Goal: Task Accomplishment & Management: Complete application form

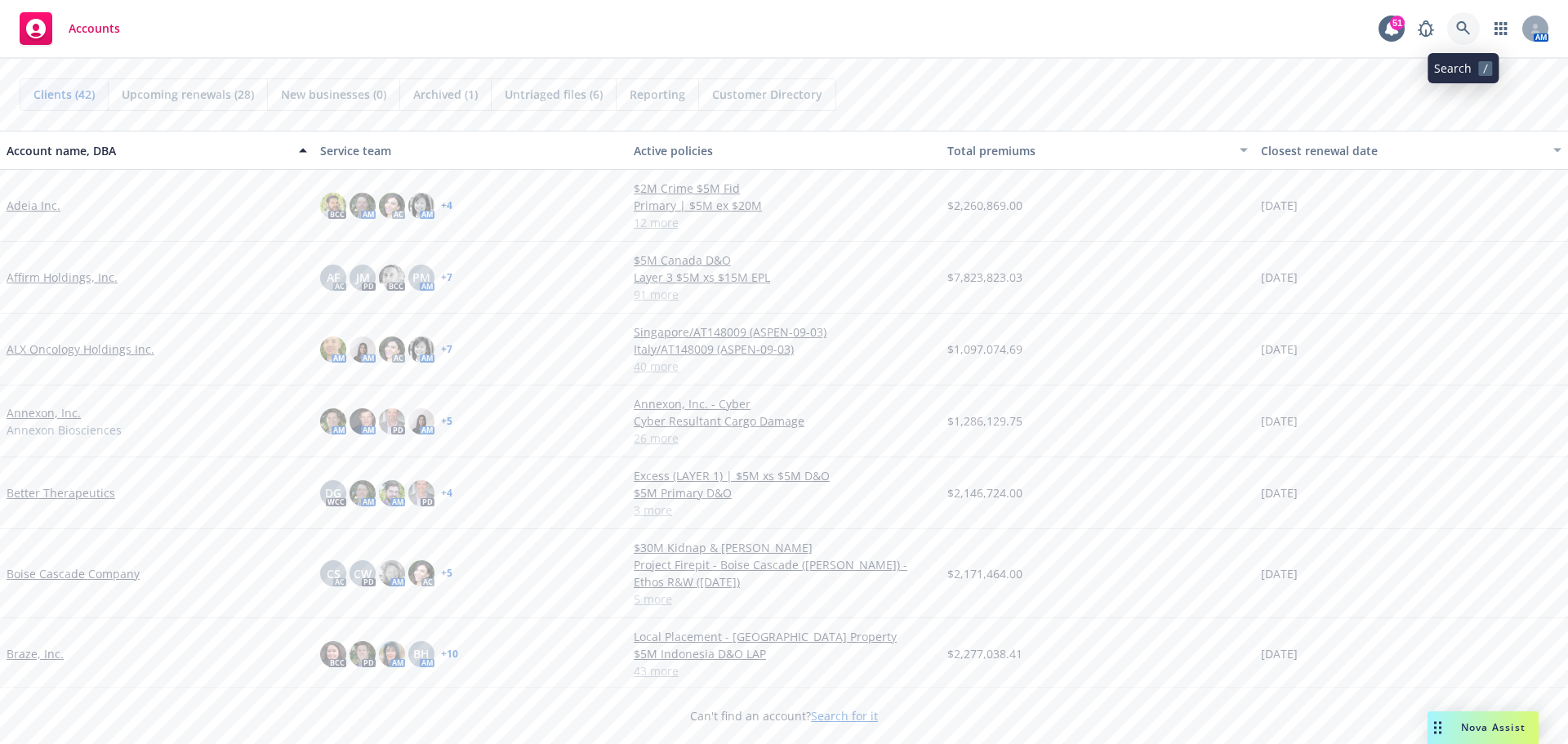
click at [1454, 24] on link at bounding box center [1463, 29] width 33 height 33
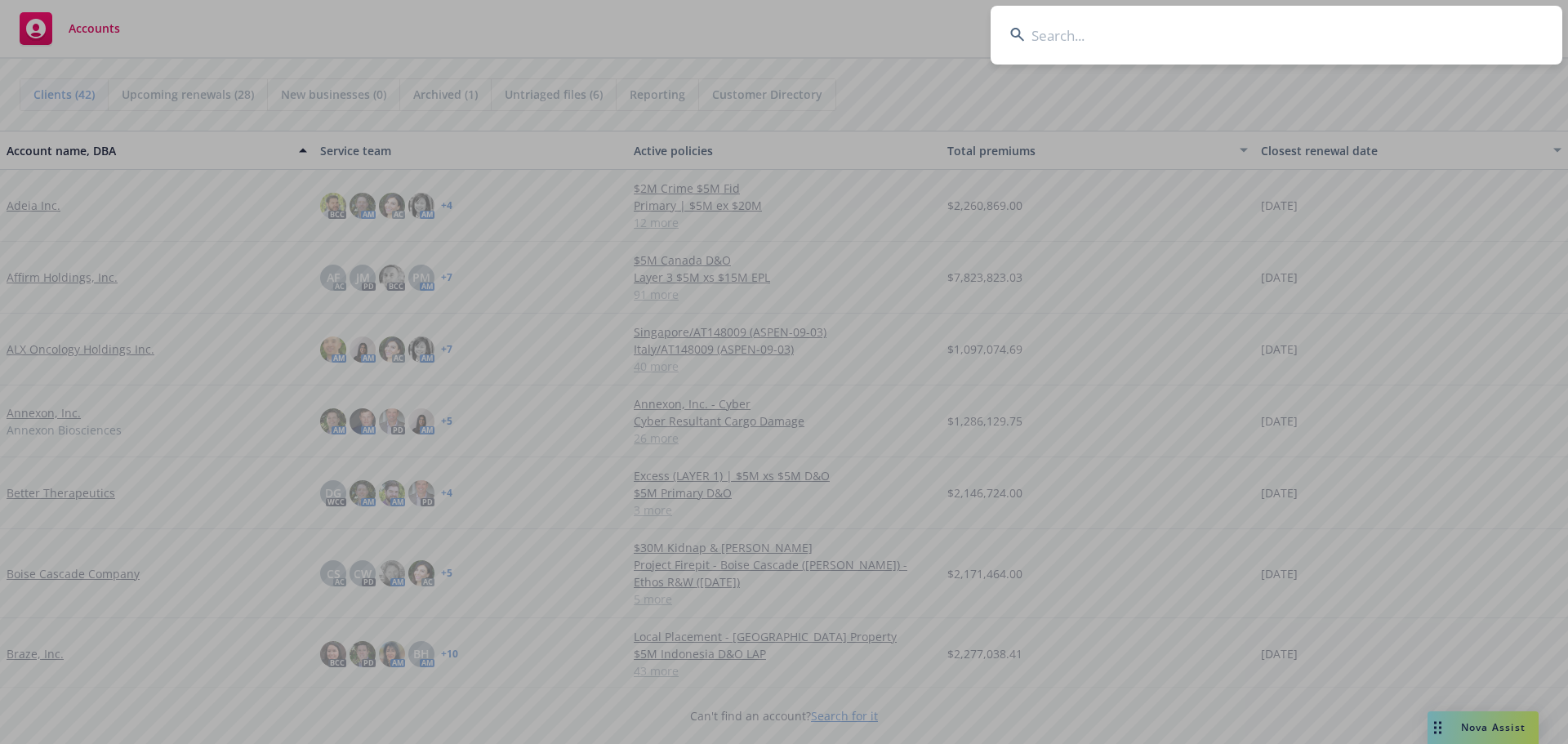
click at [1115, 35] on input at bounding box center [1277, 35] width 572 height 59
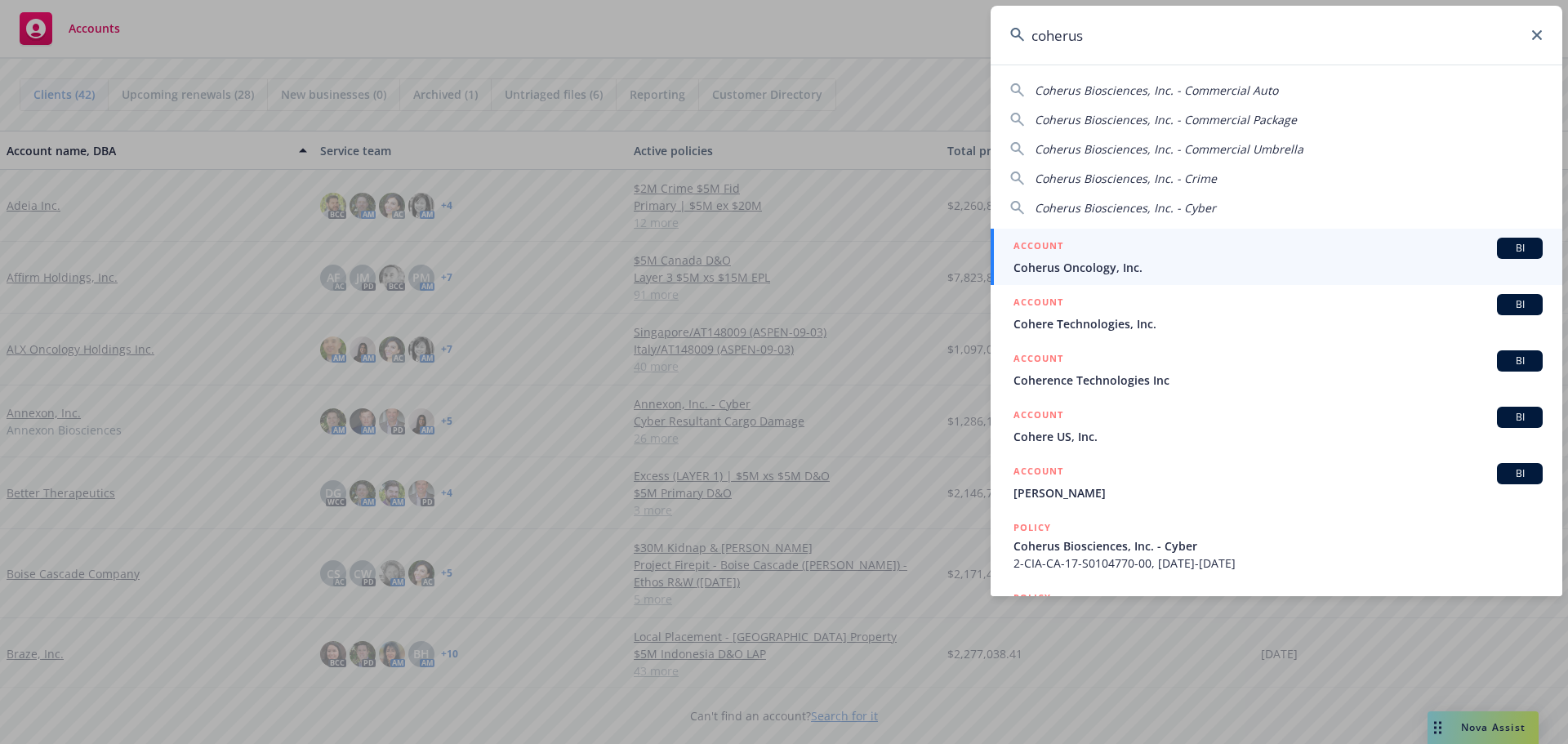
type input "coherus"
click at [1091, 263] on span "Coherus Oncology, Inc." at bounding box center [1278, 267] width 529 height 17
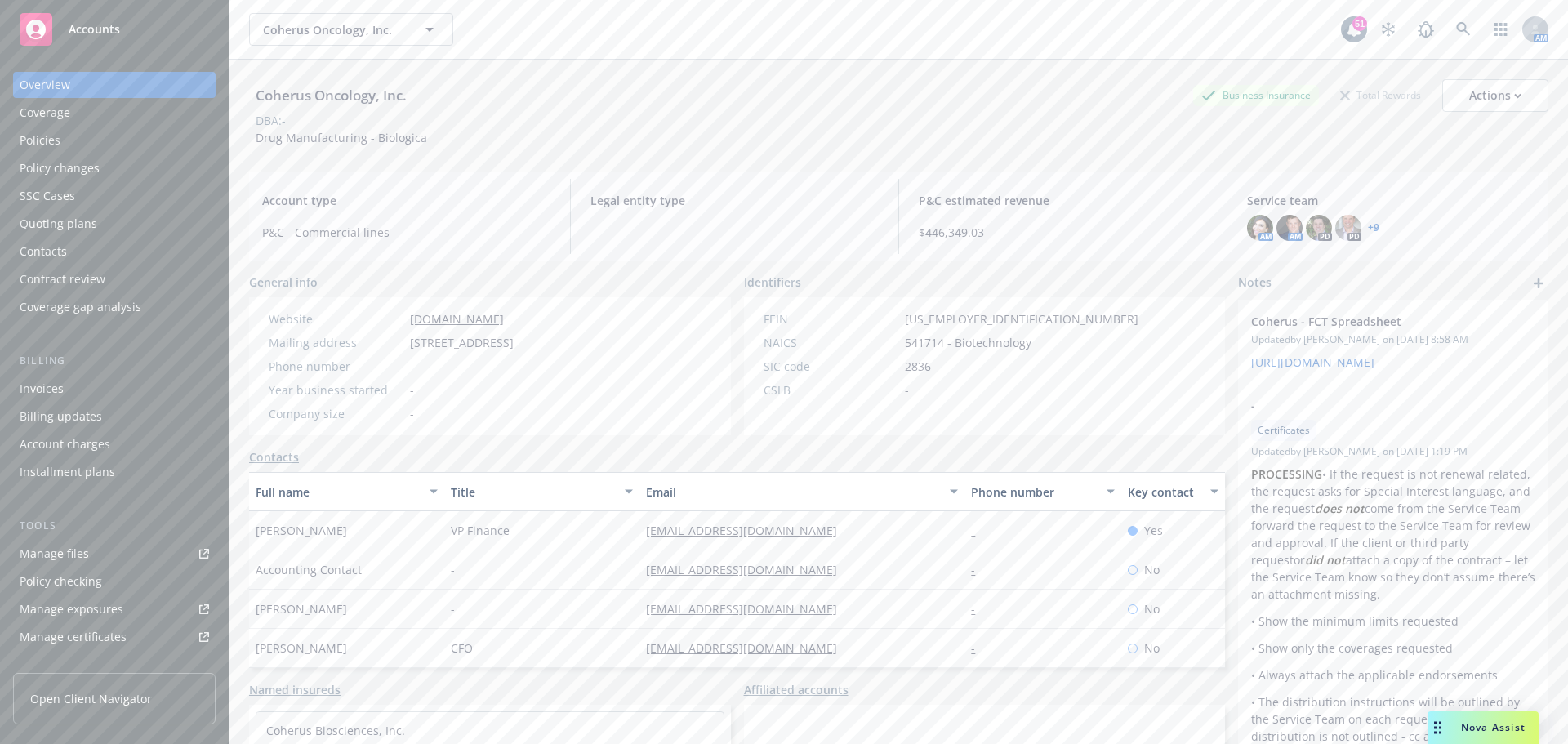
click at [62, 213] on div "Quoting plans" at bounding box center [58, 224] width 78 height 26
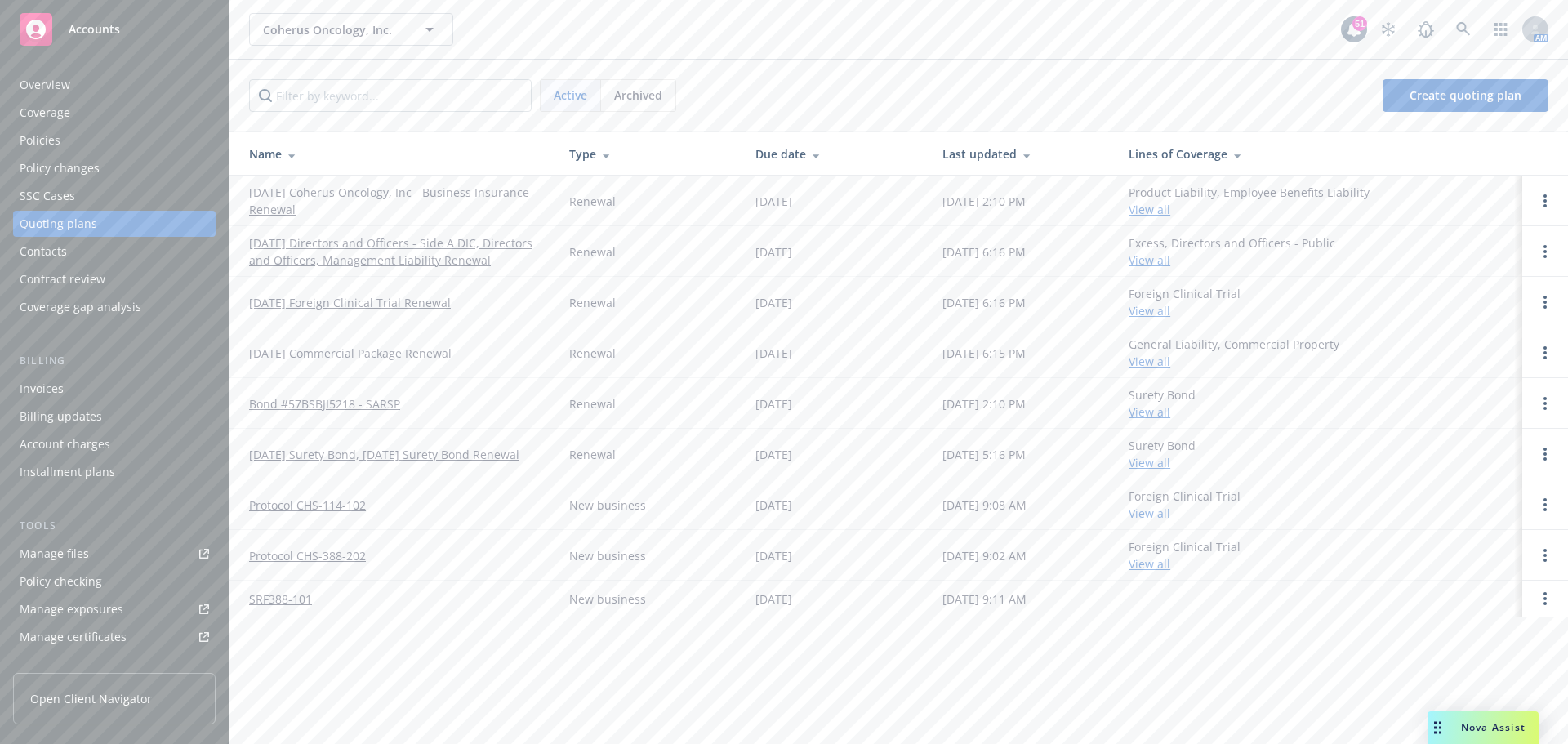
click at [451, 234] on link "[DATE] Directors and Officers - Side A DIC, Directors and Officers, Management …" at bounding box center [396, 251] width 294 height 34
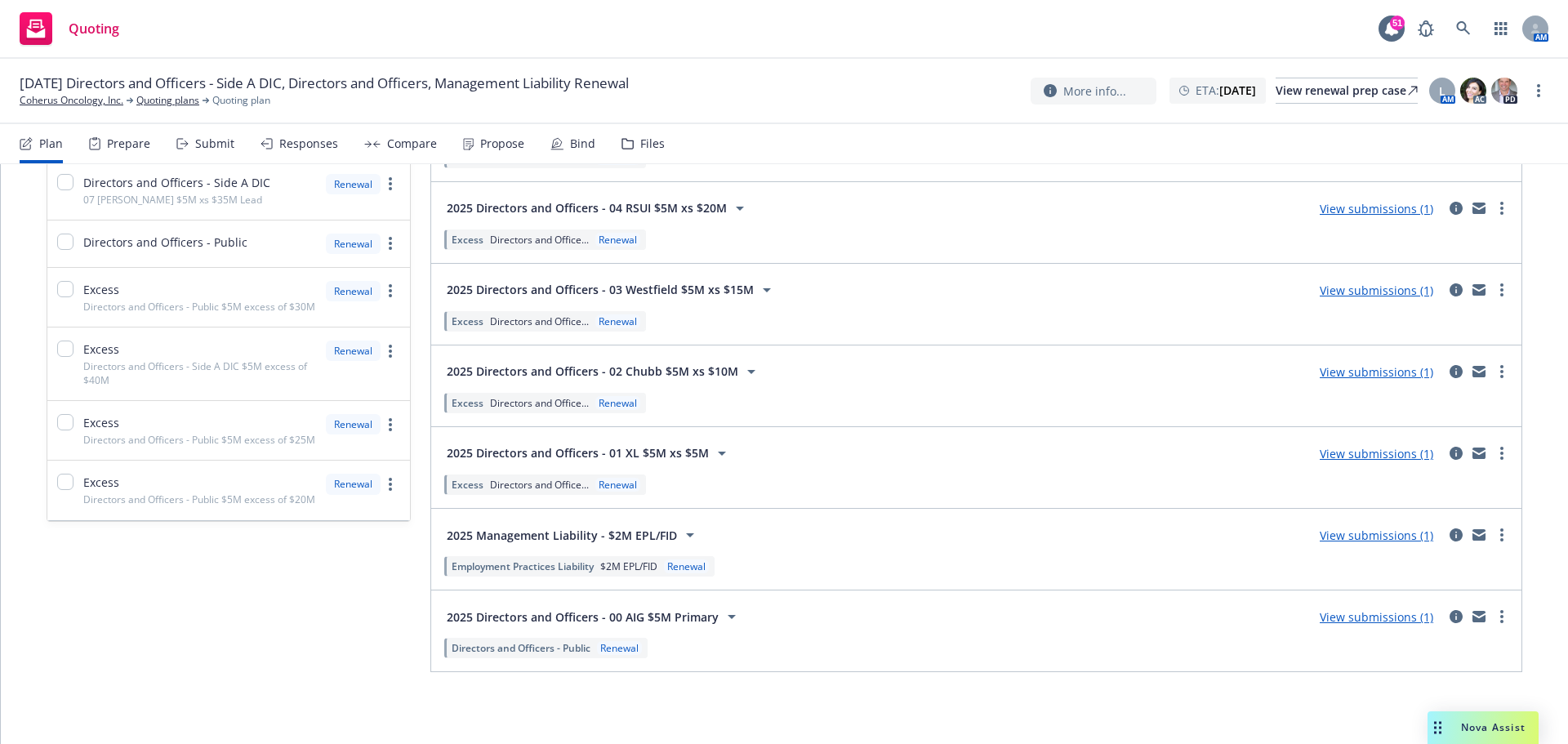
scroll to position [270, 0]
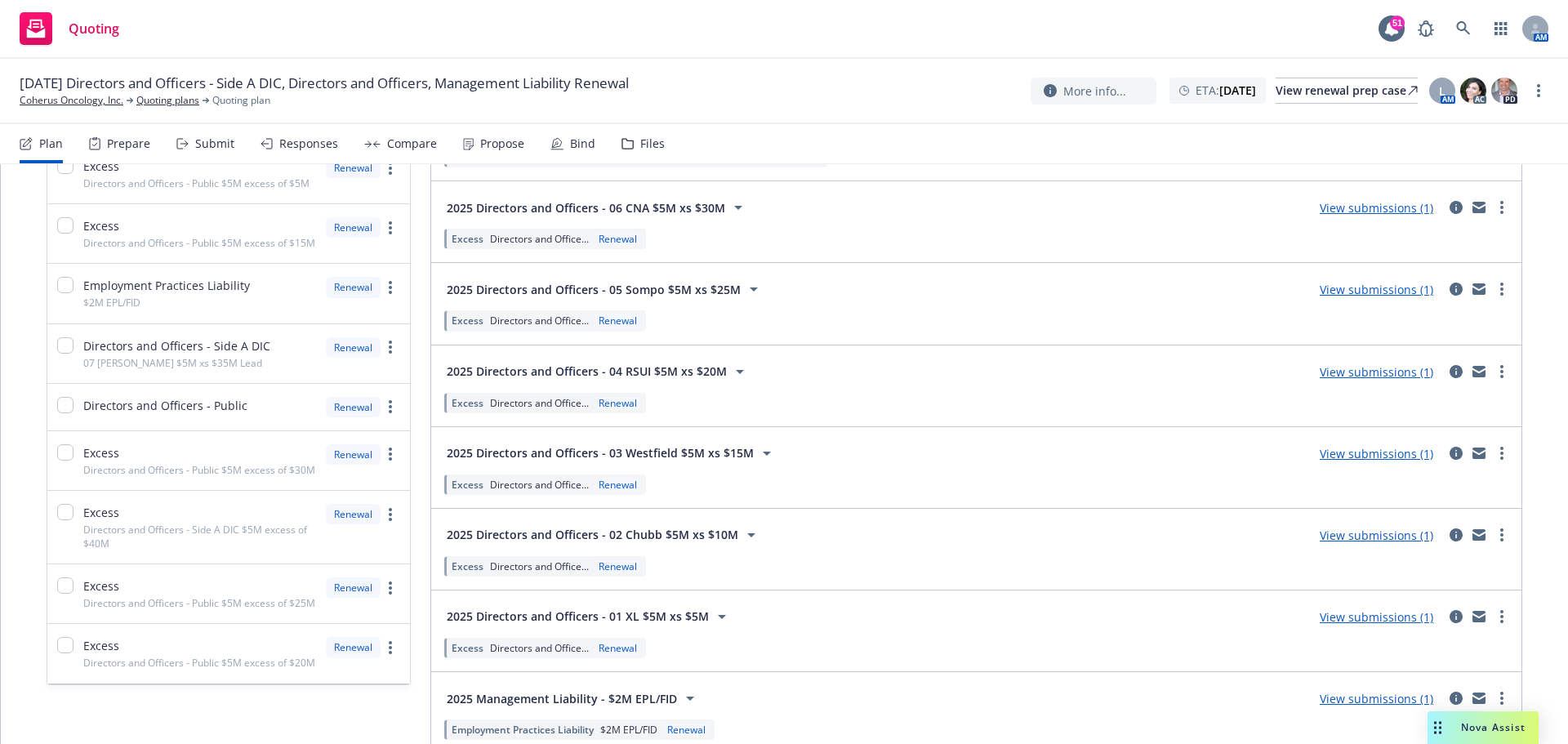
click at [217, 145] on div "Submit" at bounding box center [215, 144] width 39 height 13
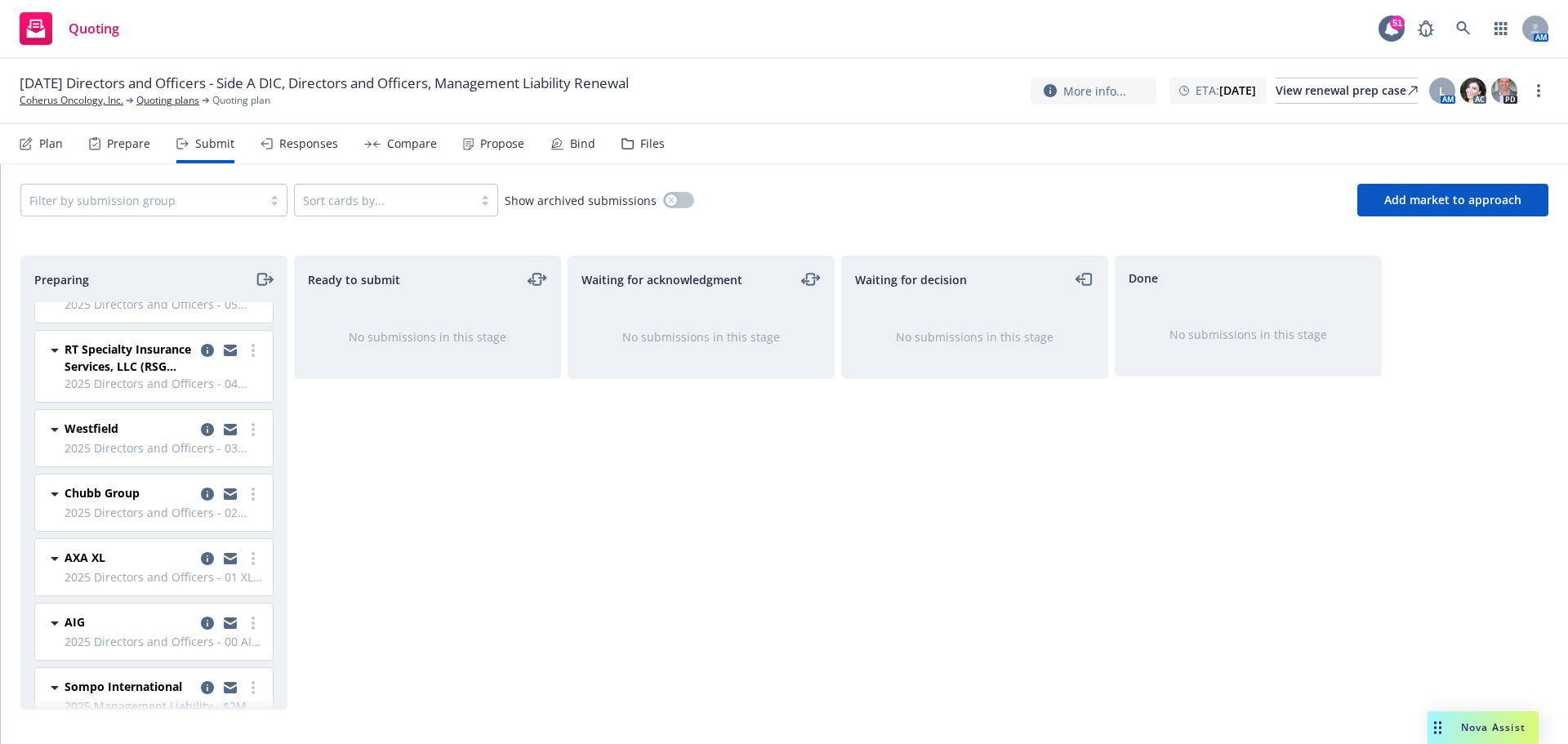
scroll to position [304, 0]
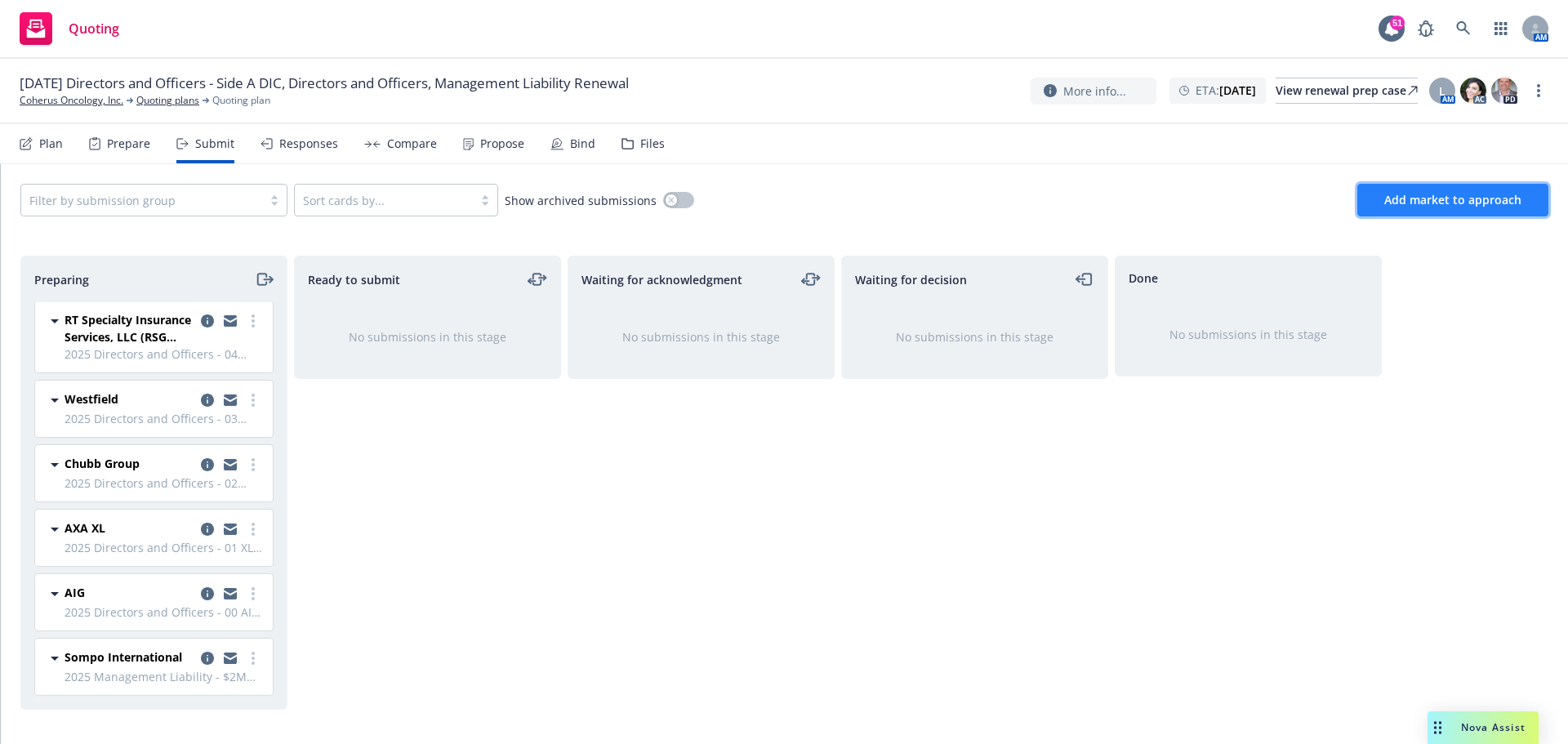
click at [1384, 192] on button "Add market to approach" at bounding box center [1454, 200] width 191 height 33
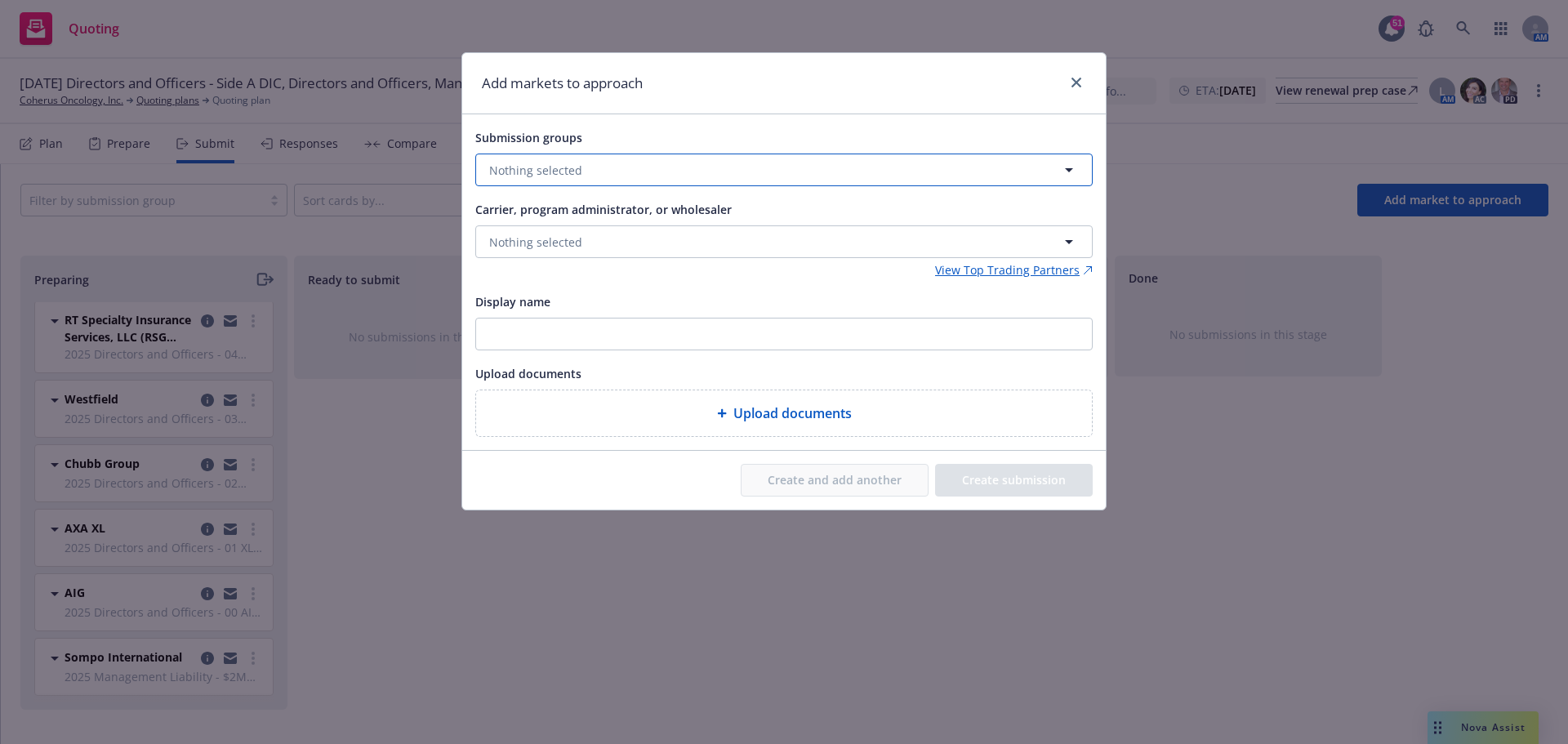
click at [674, 165] on button "Nothing selected" at bounding box center [784, 170] width 618 height 33
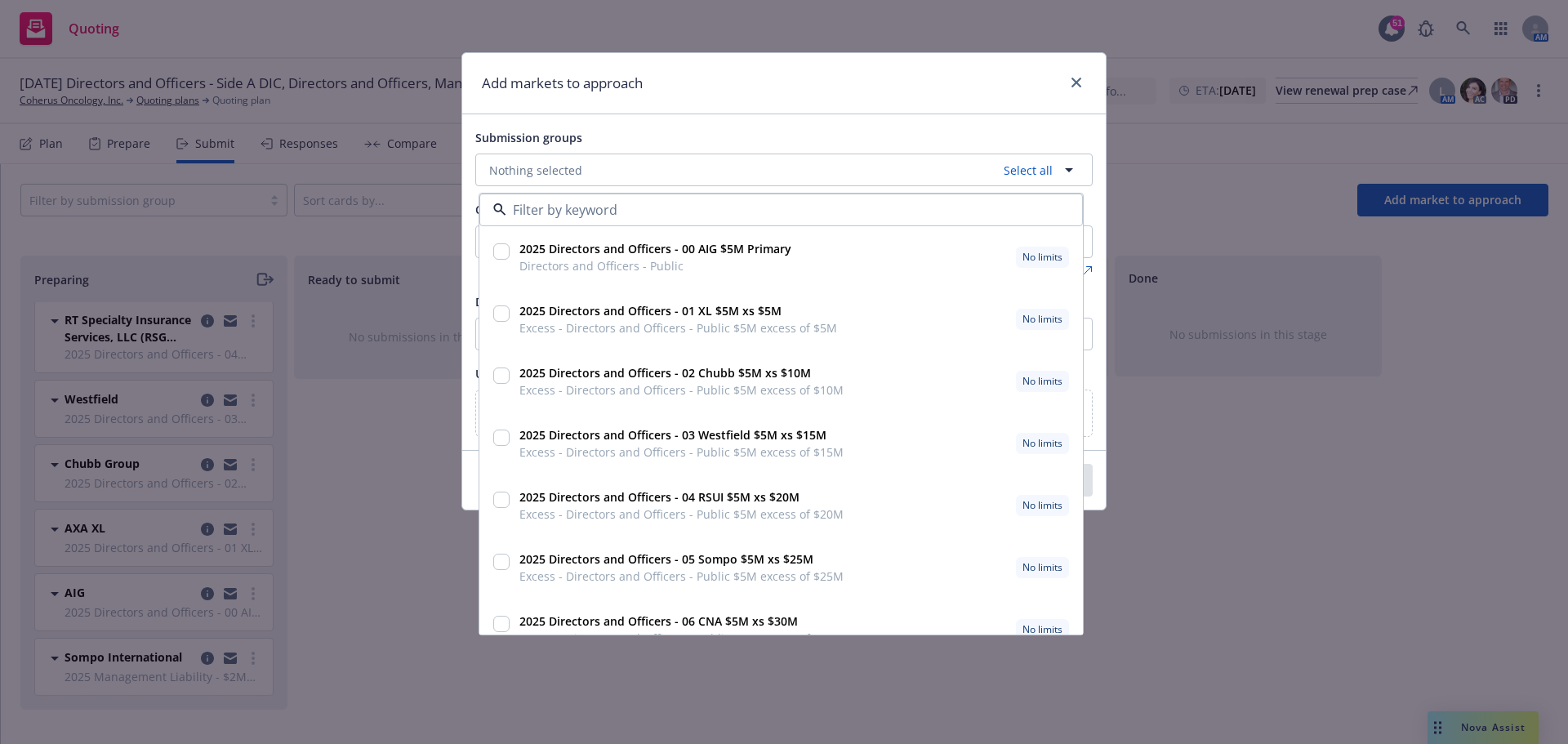
click at [501, 251] on input "checkbox" at bounding box center [502, 251] width 16 height 16
checkbox input "true"
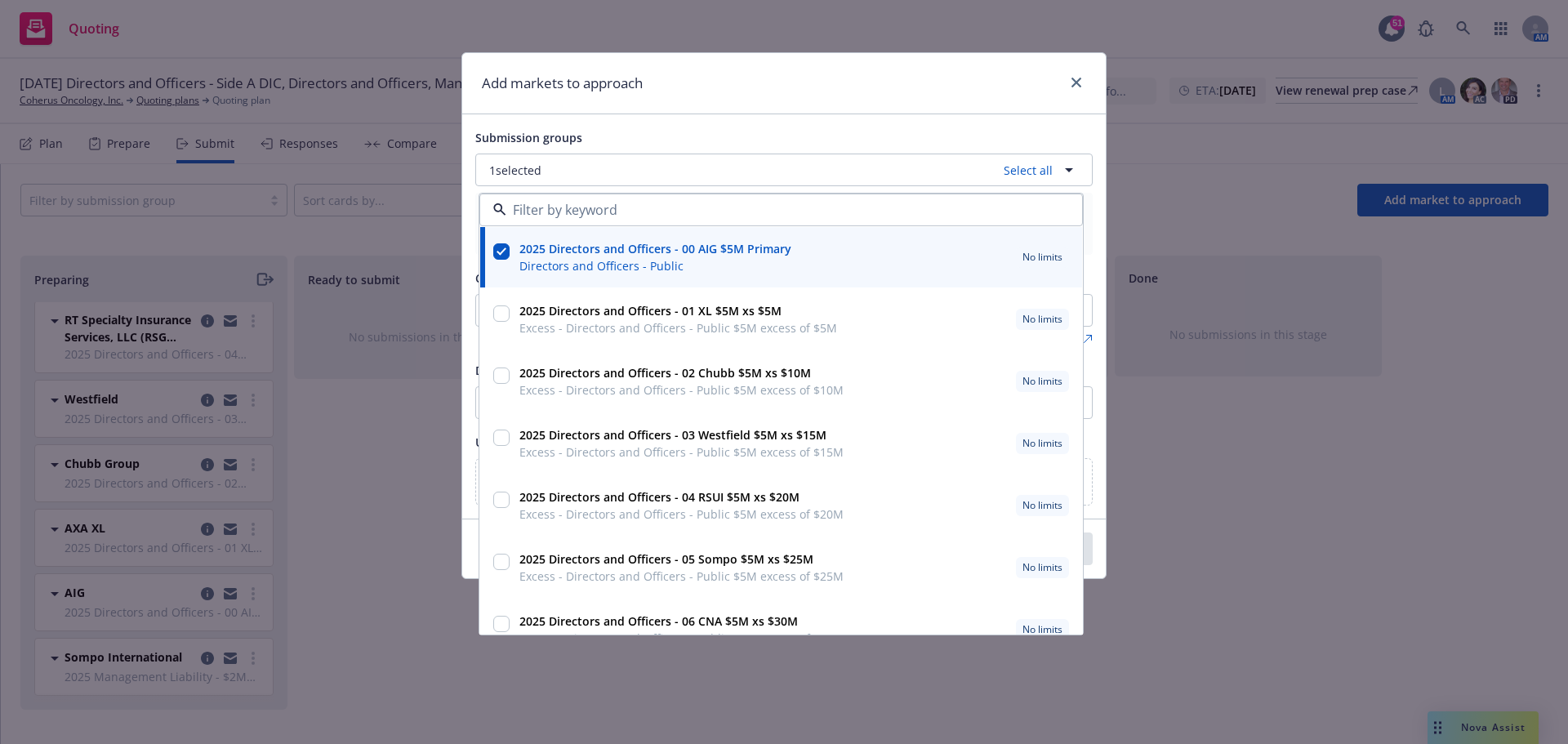
click at [980, 100] on div "Add markets to approach" at bounding box center [784, 83] width 644 height 62
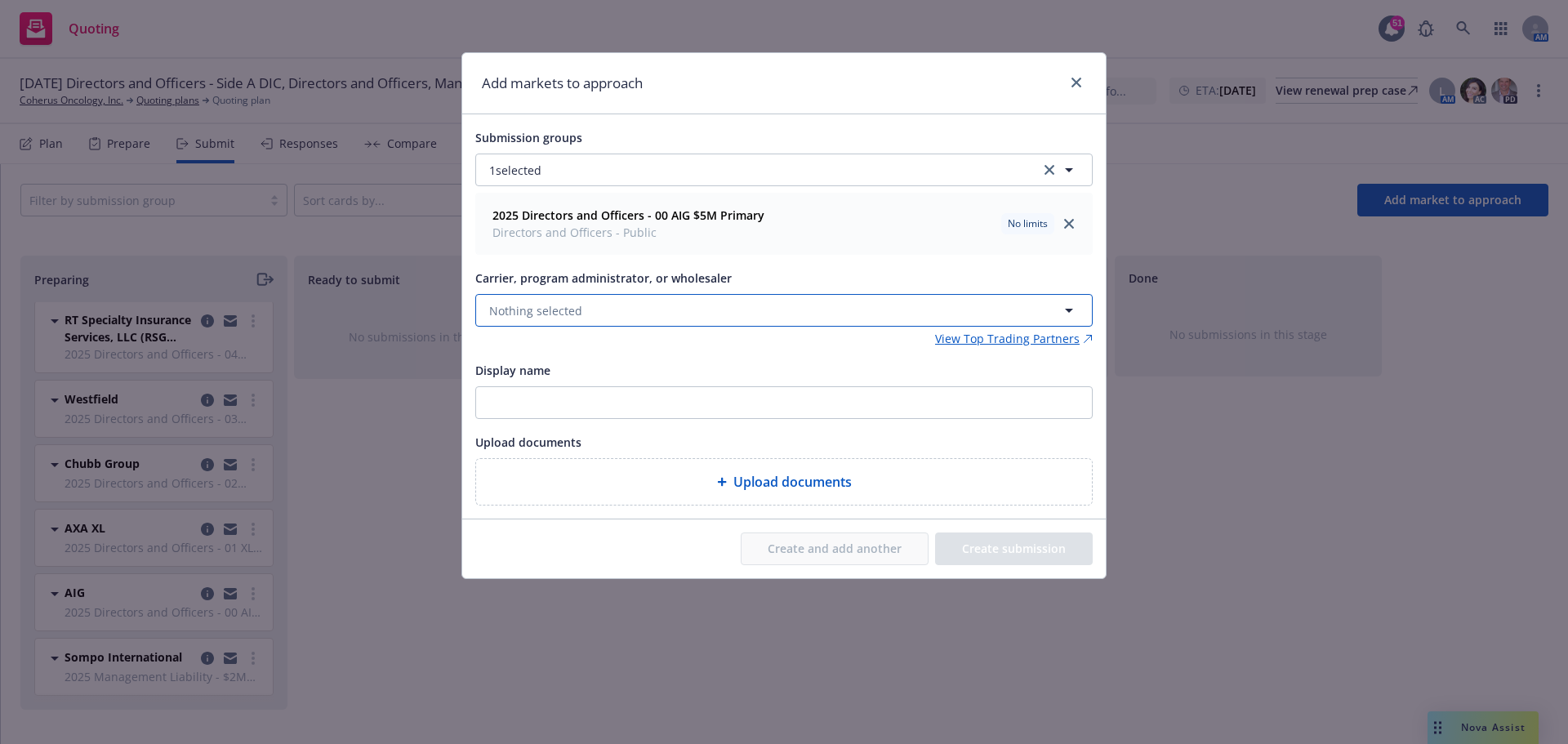
click at [636, 307] on button "Nothing selected" at bounding box center [784, 310] width 618 height 33
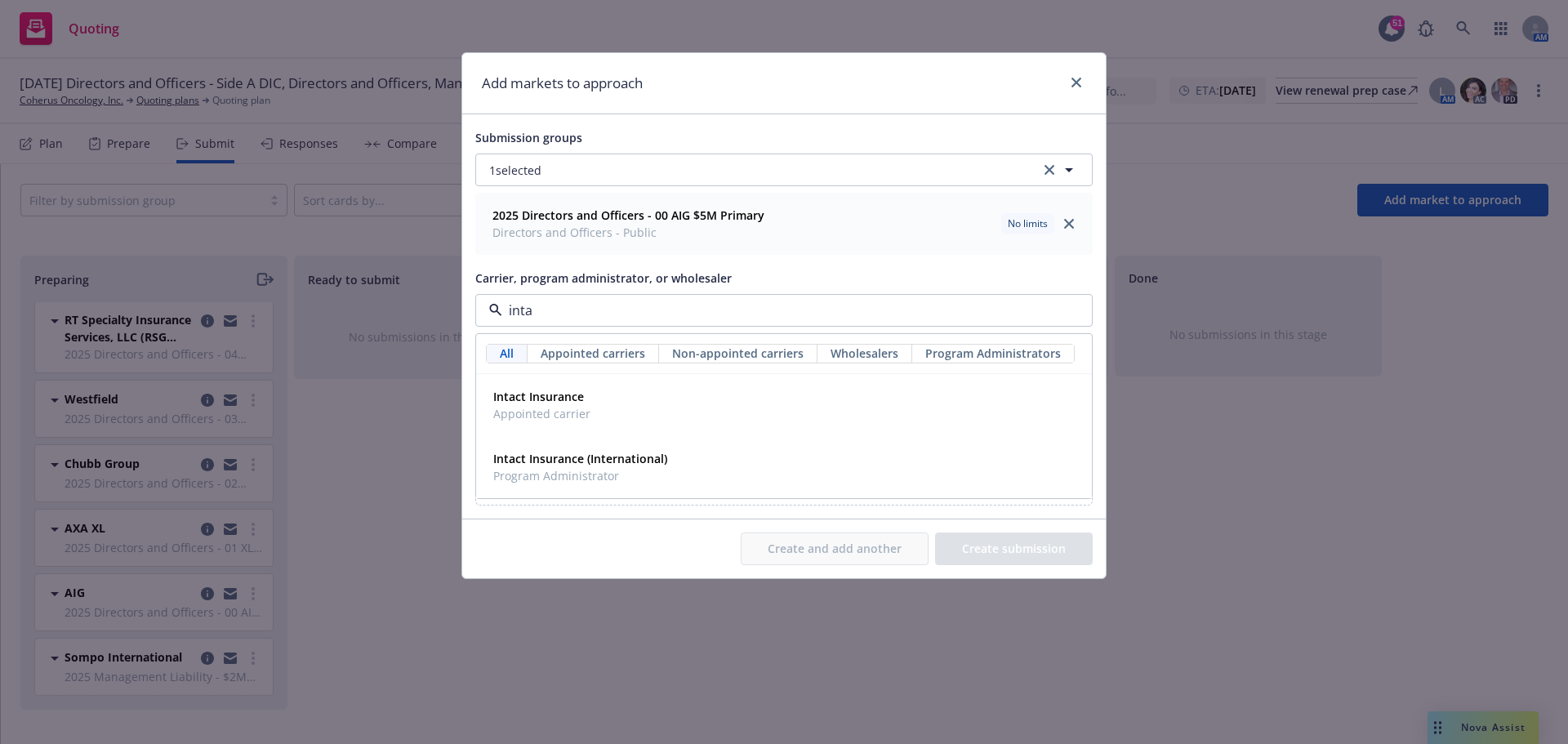
type input "intac"
click at [583, 402] on span "Intact Insurance" at bounding box center [542, 396] width 97 height 17
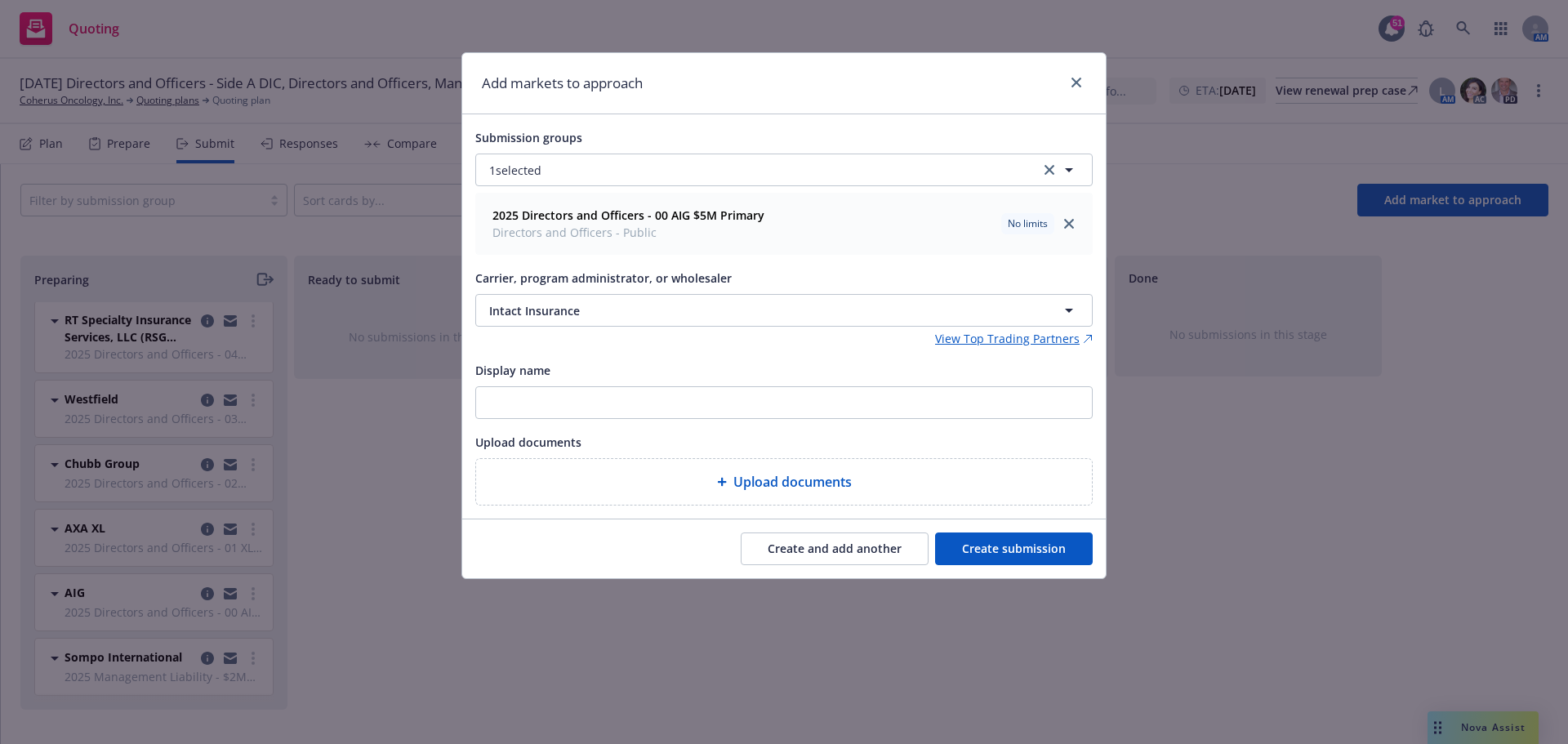
click at [1003, 545] on button "Create submission" at bounding box center [1014, 549] width 157 height 33
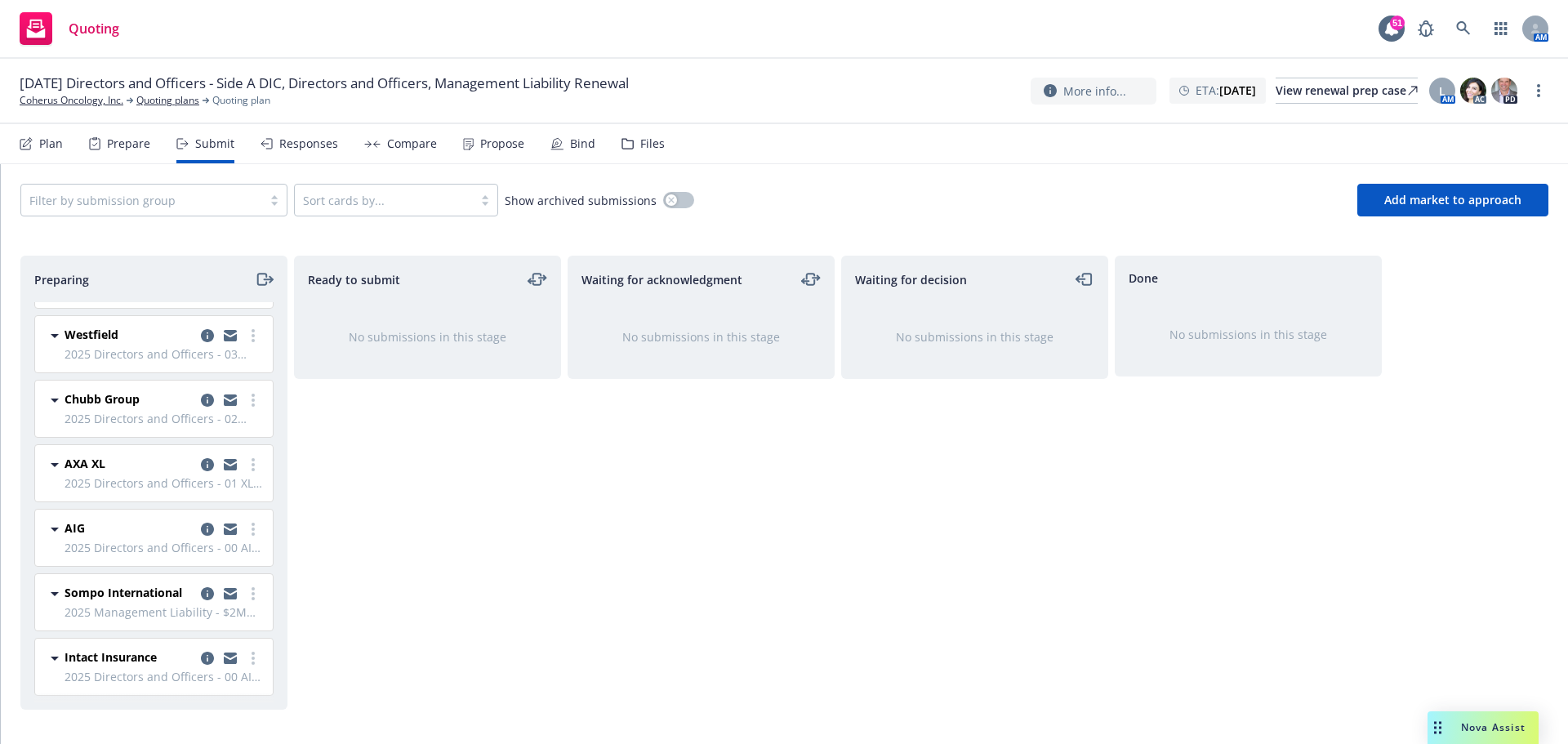
scroll to position [368, 0]
click at [243, 662] on link "more" at bounding box center [253, 658] width 20 height 20
click at [213, 554] on span "Add declined decision" at bounding box center [167, 559] width 161 height 15
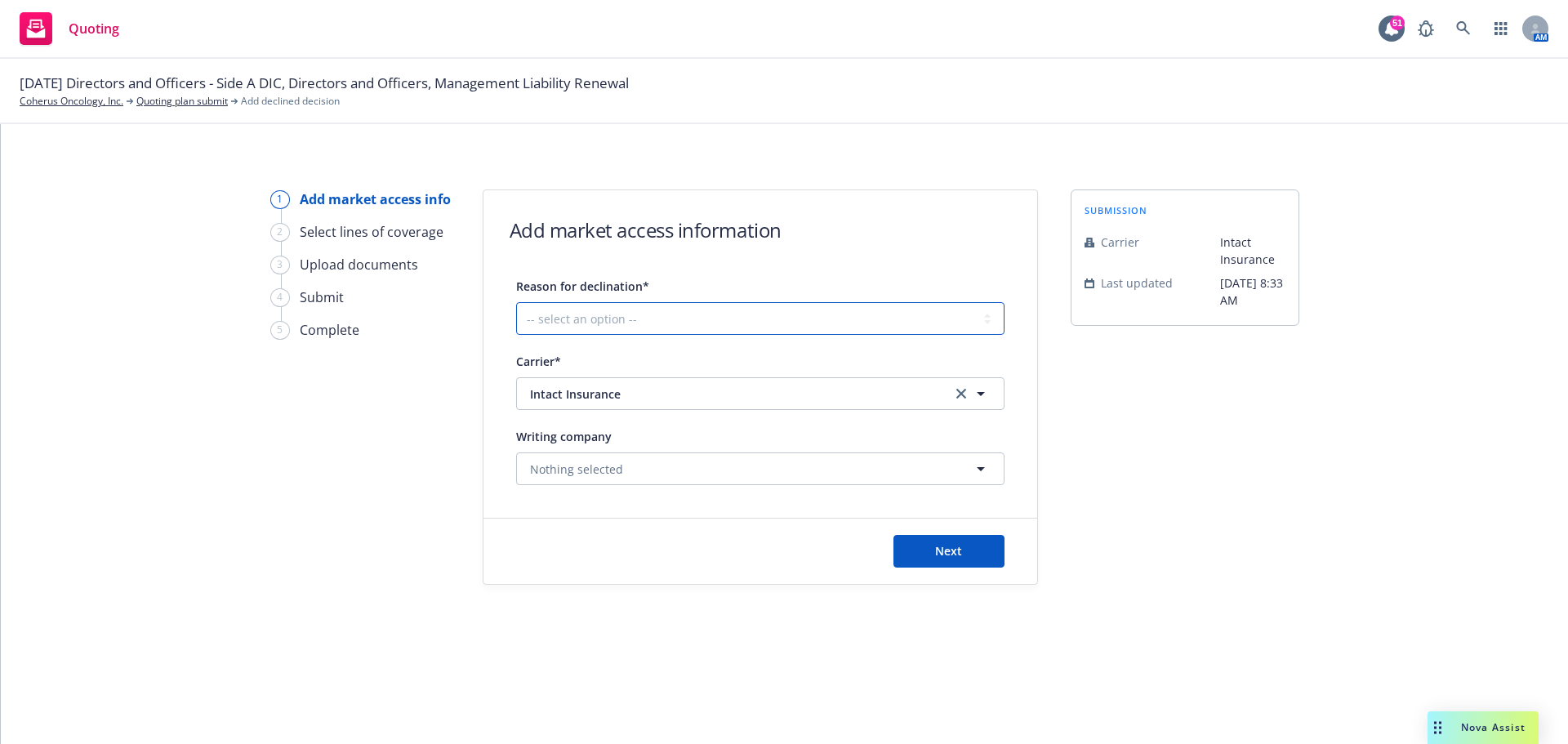
click at [563, 308] on select "-- select an option -- Cannot compete with other markets Carrier non-renewed Ca…" at bounding box center [760, 318] width 488 height 33
select select "CLIENT_NATURE_OF_SERVICES"
click at [516, 302] on select "-- select an option -- Cannot compete with other markets Carrier non-renewed Ca…" at bounding box center [760, 318] width 488 height 33
click at [931, 554] on button "Next" at bounding box center [949, 551] width 111 height 33
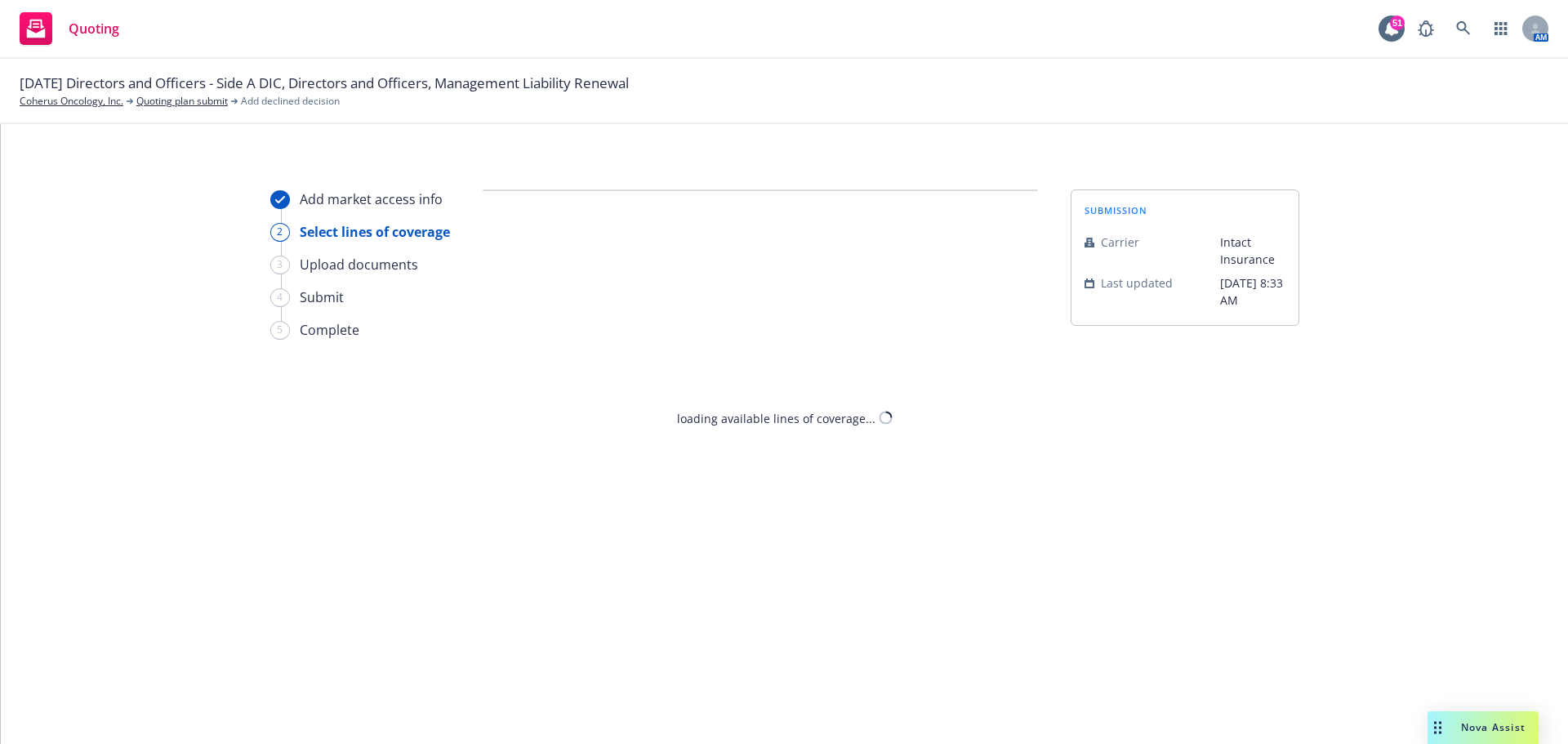
select select "CLIENT_NATURE_OF_SERVICES"
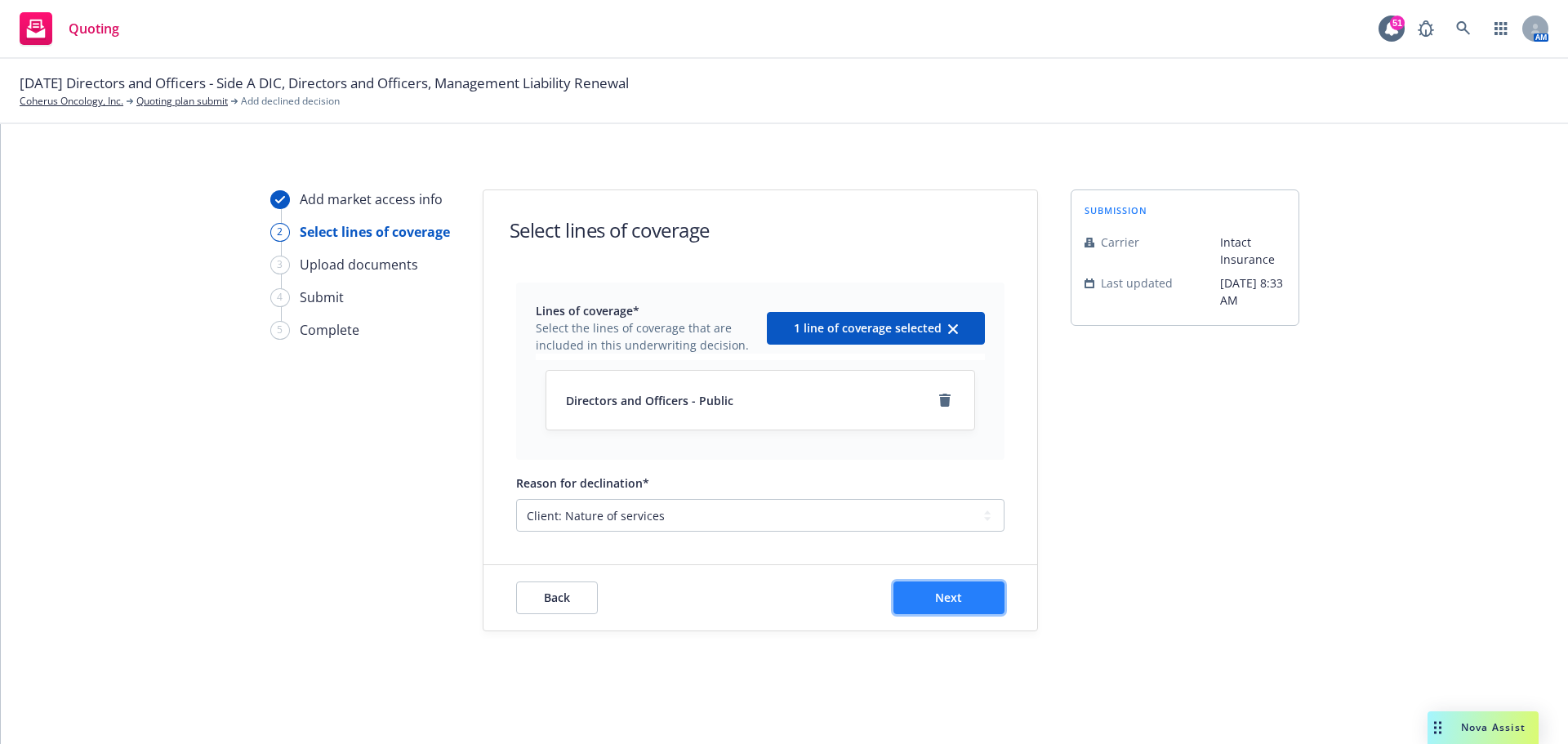
click at [956, 596] on span "Next" at bounding box center [948, 597] width 27 height 15
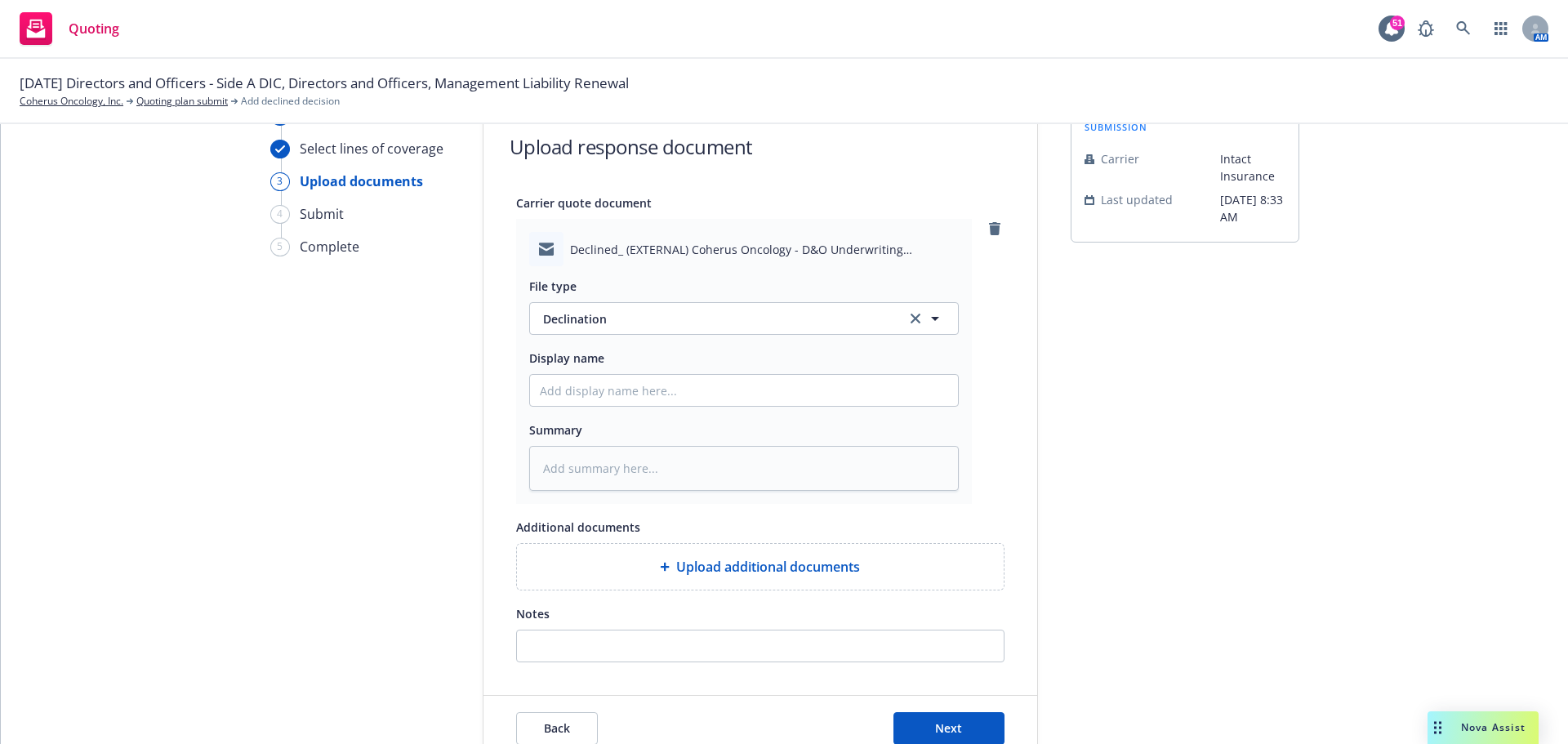
scroll to position [166, 0]
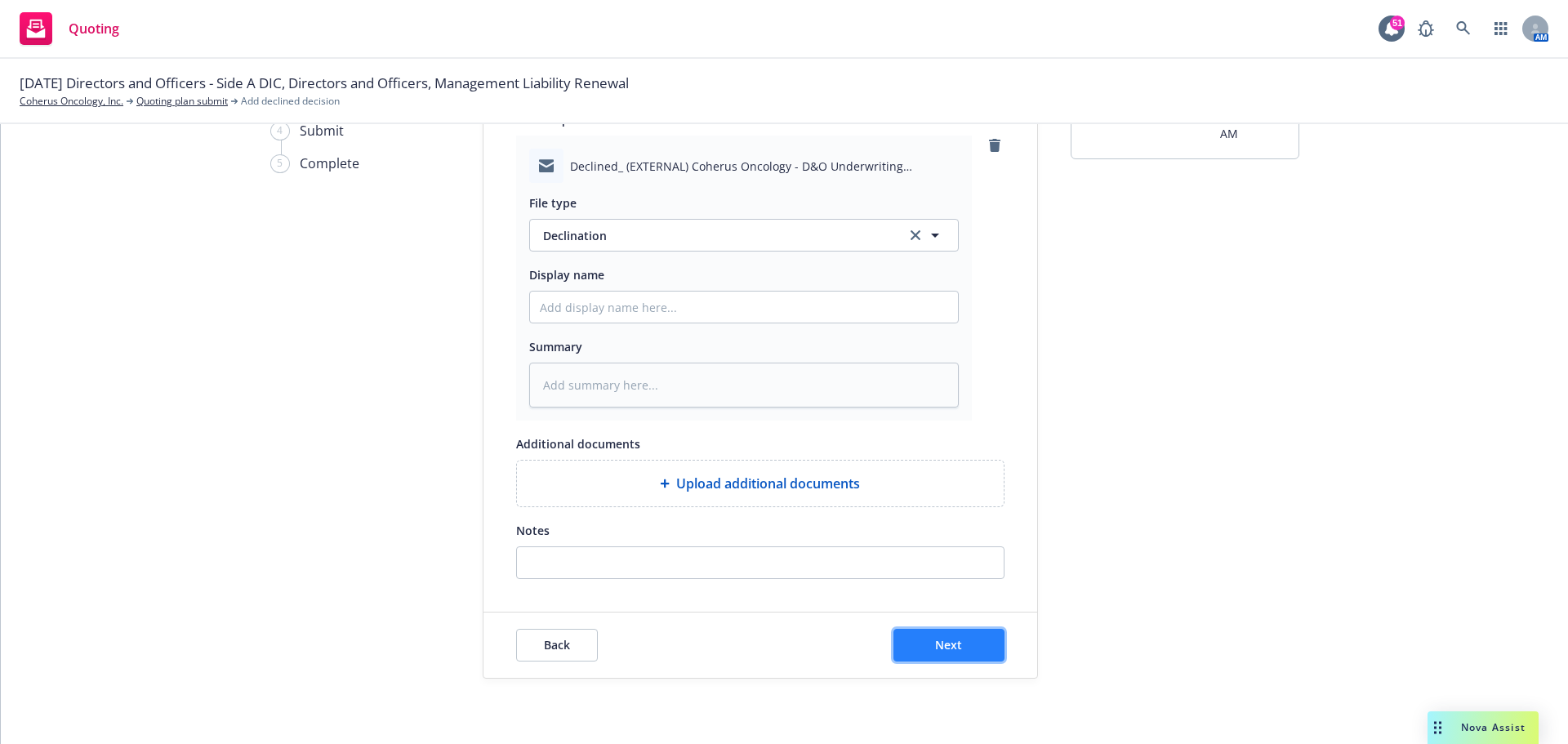
click at [949, 648] on span "Next" at bounding box center [948, 645] width 27 height 15
type textarea "x"
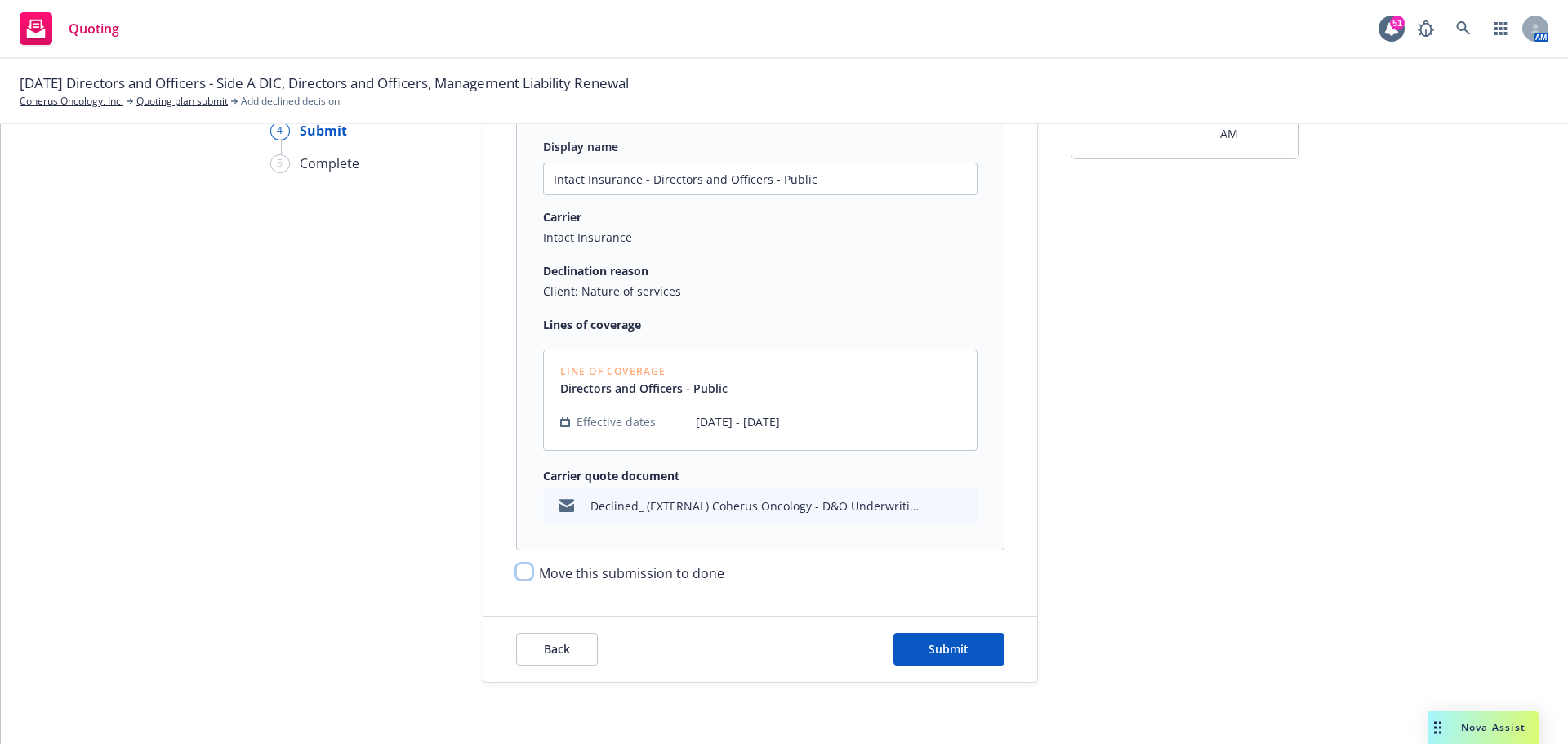
click at [526, 571] on input "Move this submission to done" at bounding box center [524, 571] width 16 height 16
checkbox input "true"
drag, startPoint x: 961, startPoint y: 647, endPoint x: 815, endPoint y: 674, distance: 148.5
click at [956, 647] on span "Submit" at bounding box center [948, 648] width 40 height 15
